Goal: Information Seeking & Learning: Learn about a topic

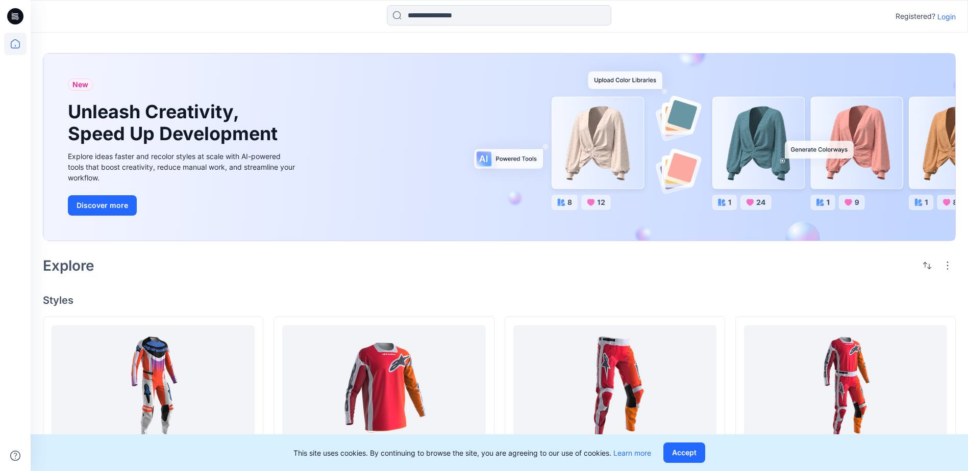
click at [954, 16] on p "Login" at bounding box center [946, 16] width 18 height 11
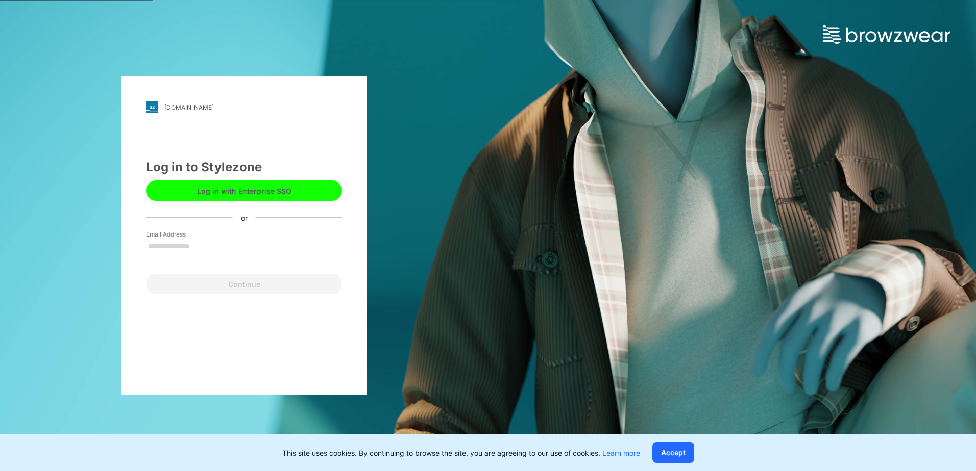
click at [187, 250] on input "Email Address" at bounding box center [244, 246] width 196 height 15
type input "**********"
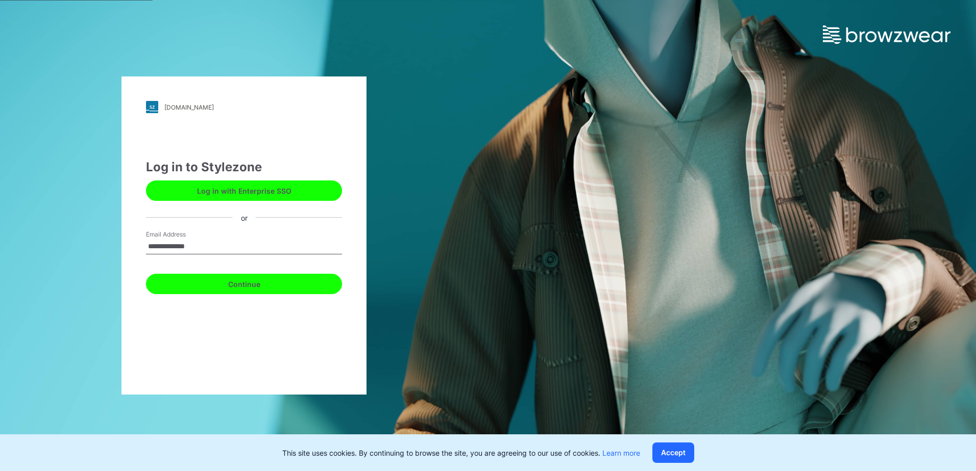
click at [195, 287] on button "Continue" at bounding box center [244, 284] width 196 height 20
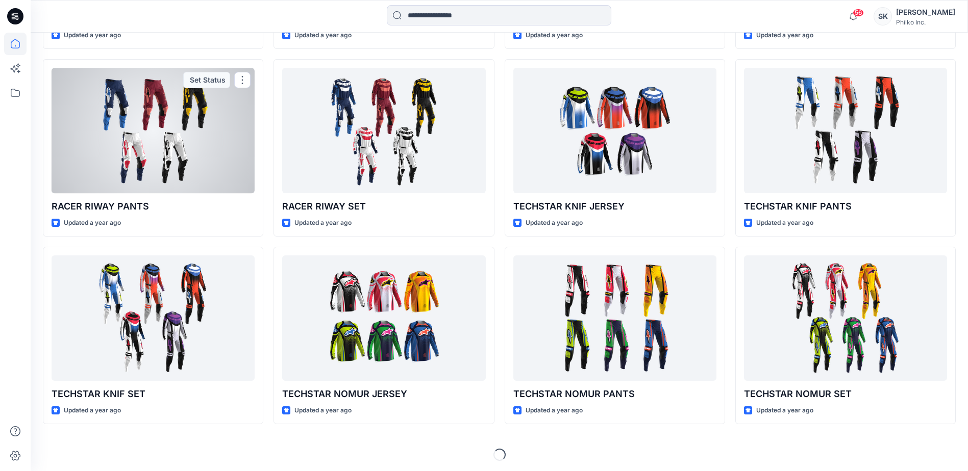
scroll to position [2172, 0]
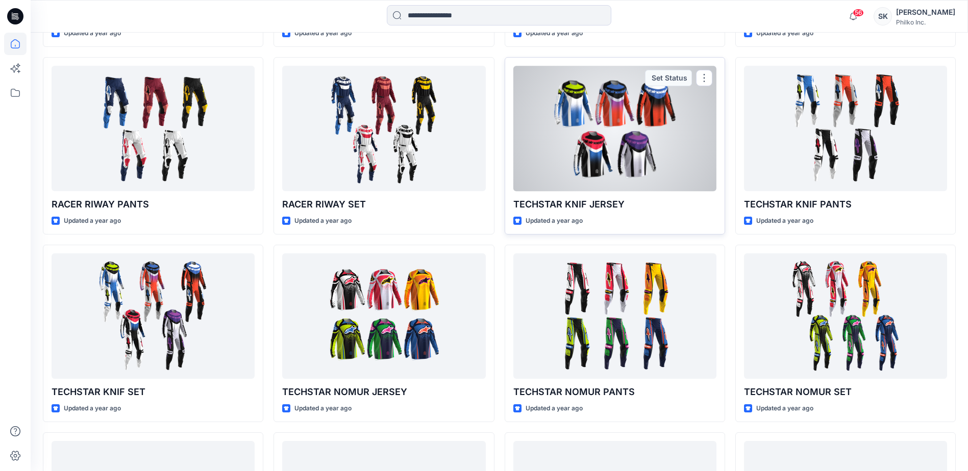
click at [636, 139] on div at bounding box center [614, 128] width 203 height 125
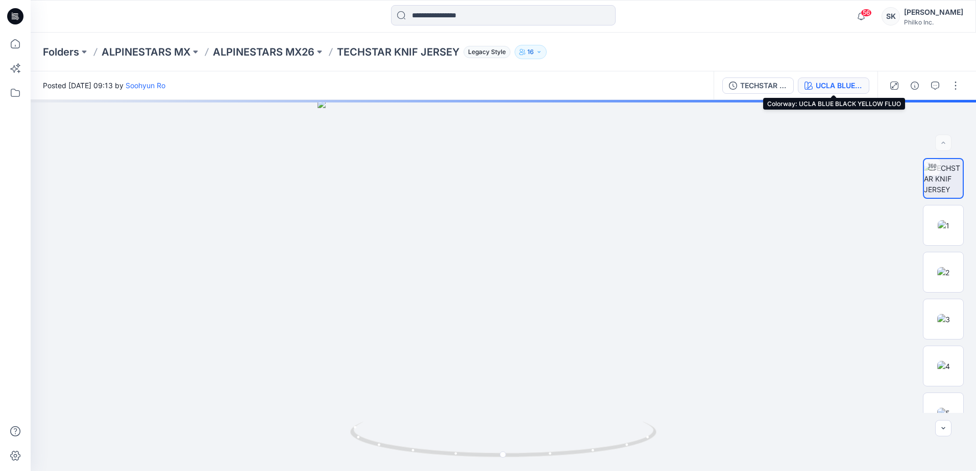
click at [845, 88] on div "UCLA BLUE BLACK YELLOW FLUO" at bounding box center [838, 85] width 47 height 11
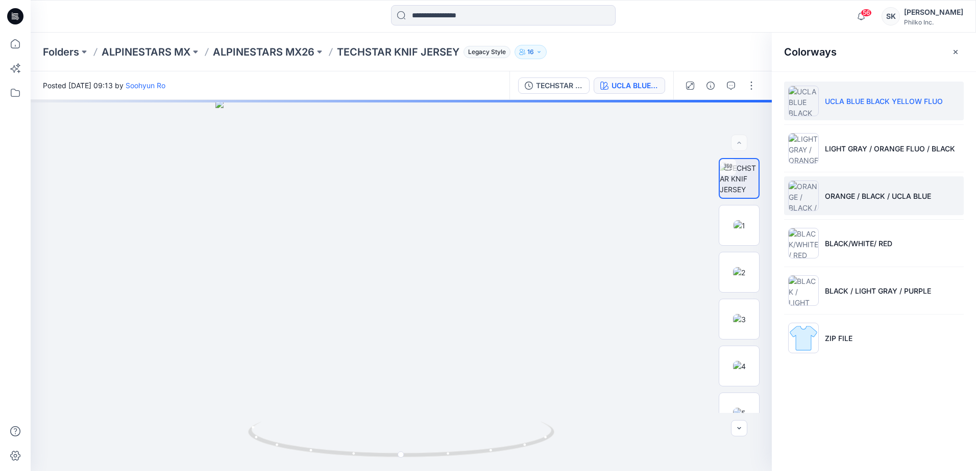
click at [848, 199] on p "ORANGE / BLACK / UCLA BLUE" at bounding box center [878, 196] width 106 height 11
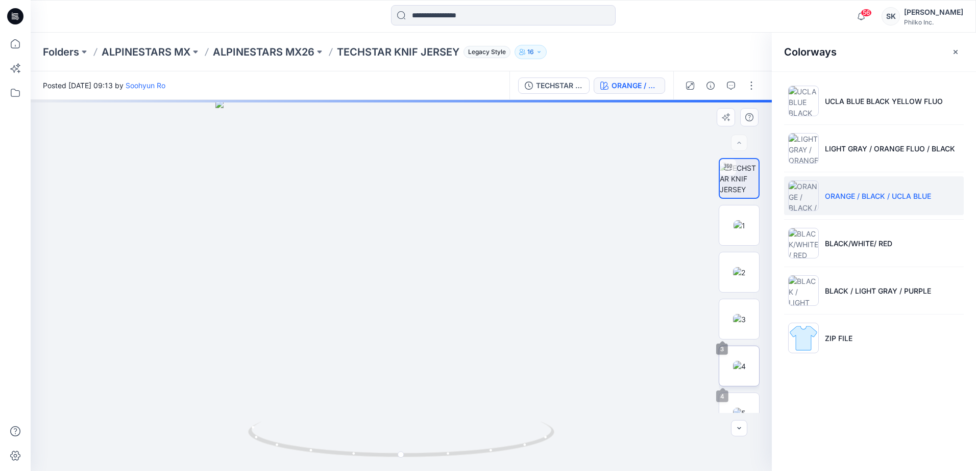
click at [733, 361] on img at bounding box center [739, 366] width 13 height 11
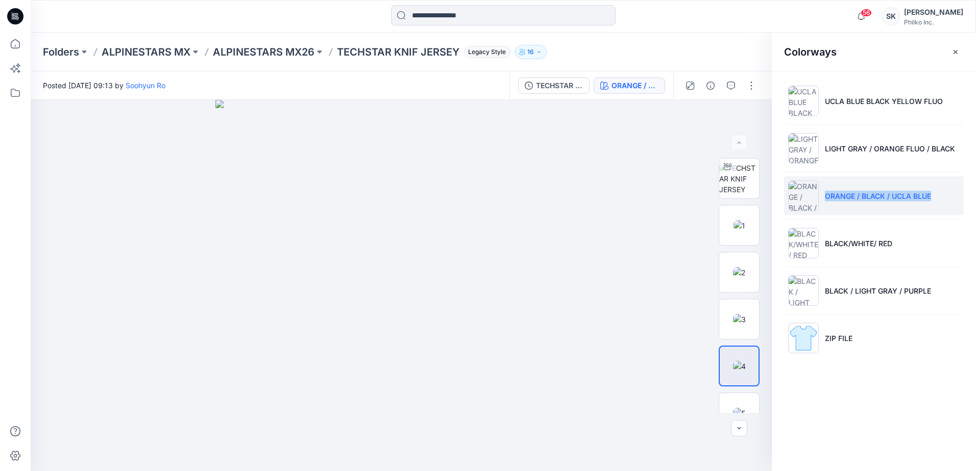
drag, startPoint x: 947, startPoint y: 193, endPoint x: 825, endPoint y: 198, distance: 122.5
click at [825, 198] on li "ORANGE / BLACK / UCLA BLUE" at bounding box center [874, 196] width 180 height 39
copy p "ORANGE / BLACK / UCLA BLUE"
